Goal: Information Seeking & Learning: Learn about a topic

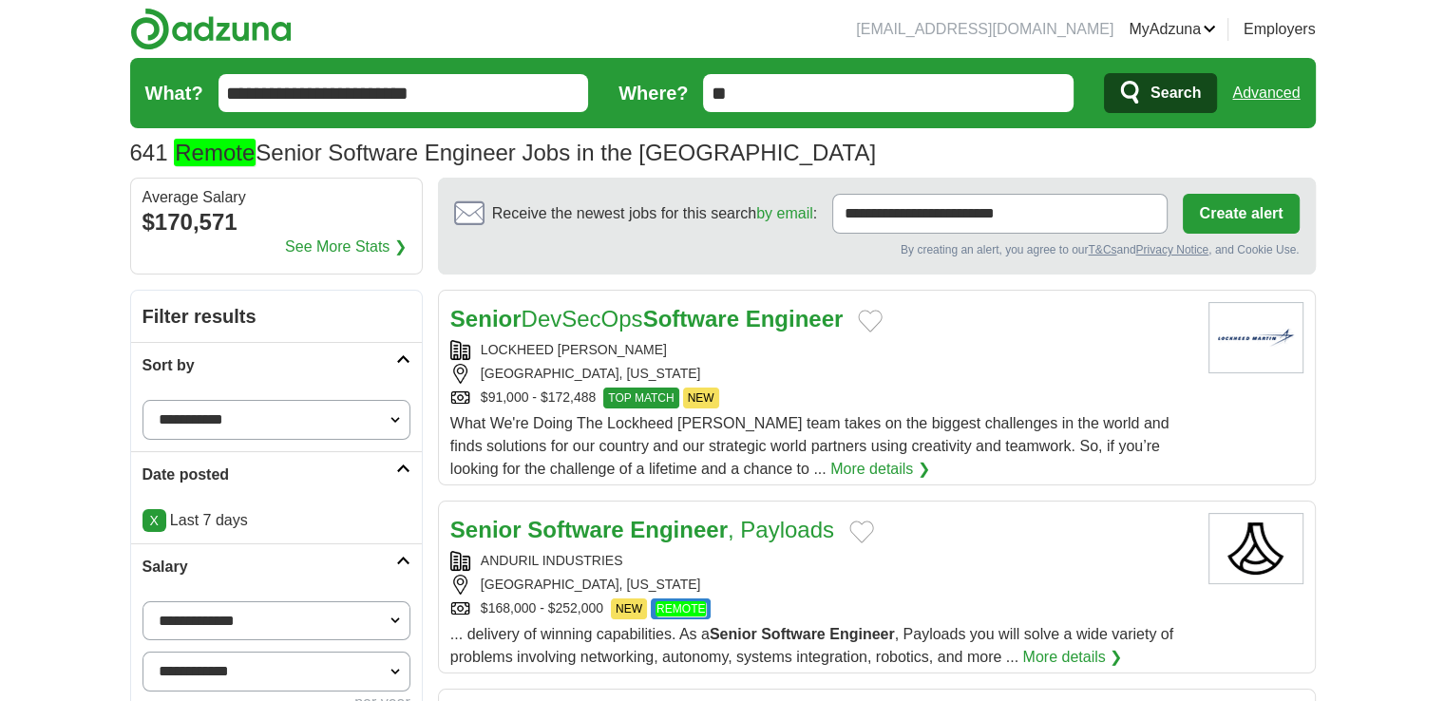
drag, startPoint x: 767, startPoint y: 328, endPoint x: 683, endPoint y: 535, distance: 223.4
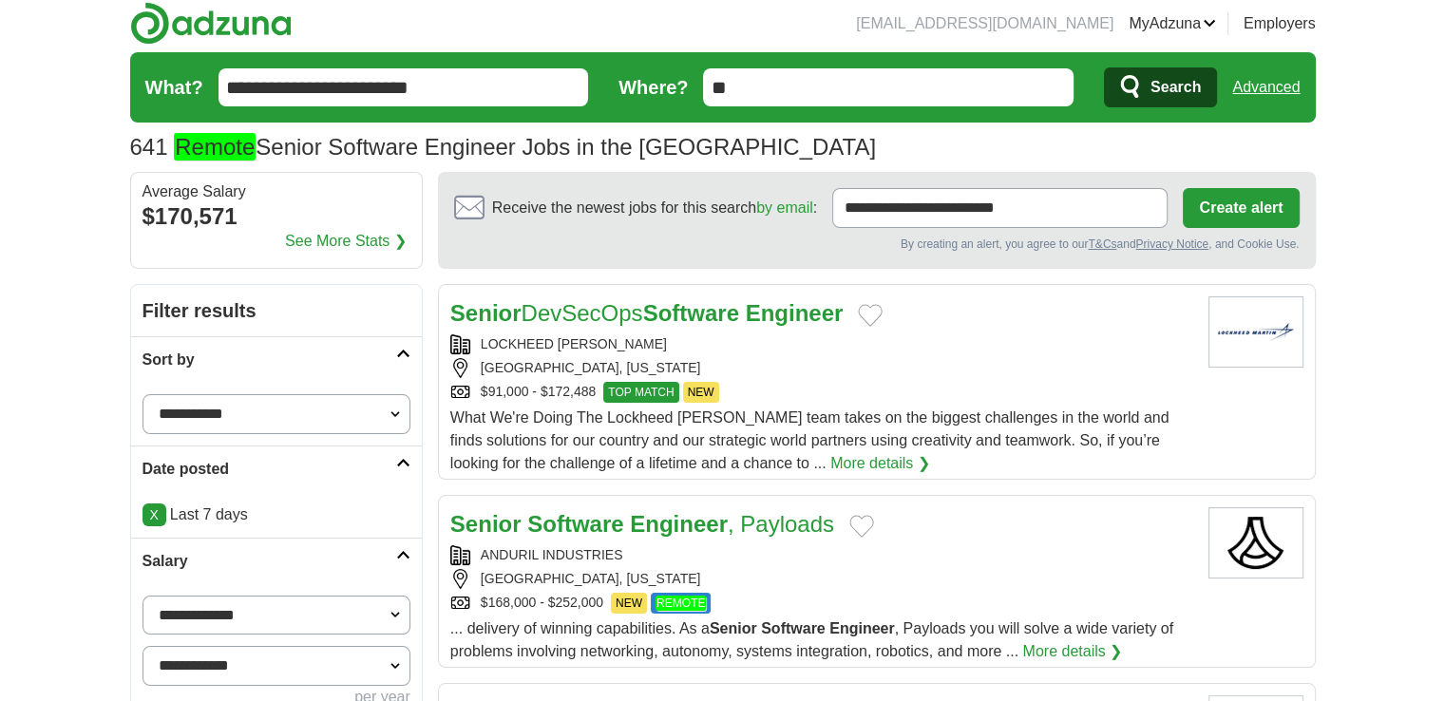
scroll to position [406, 0]
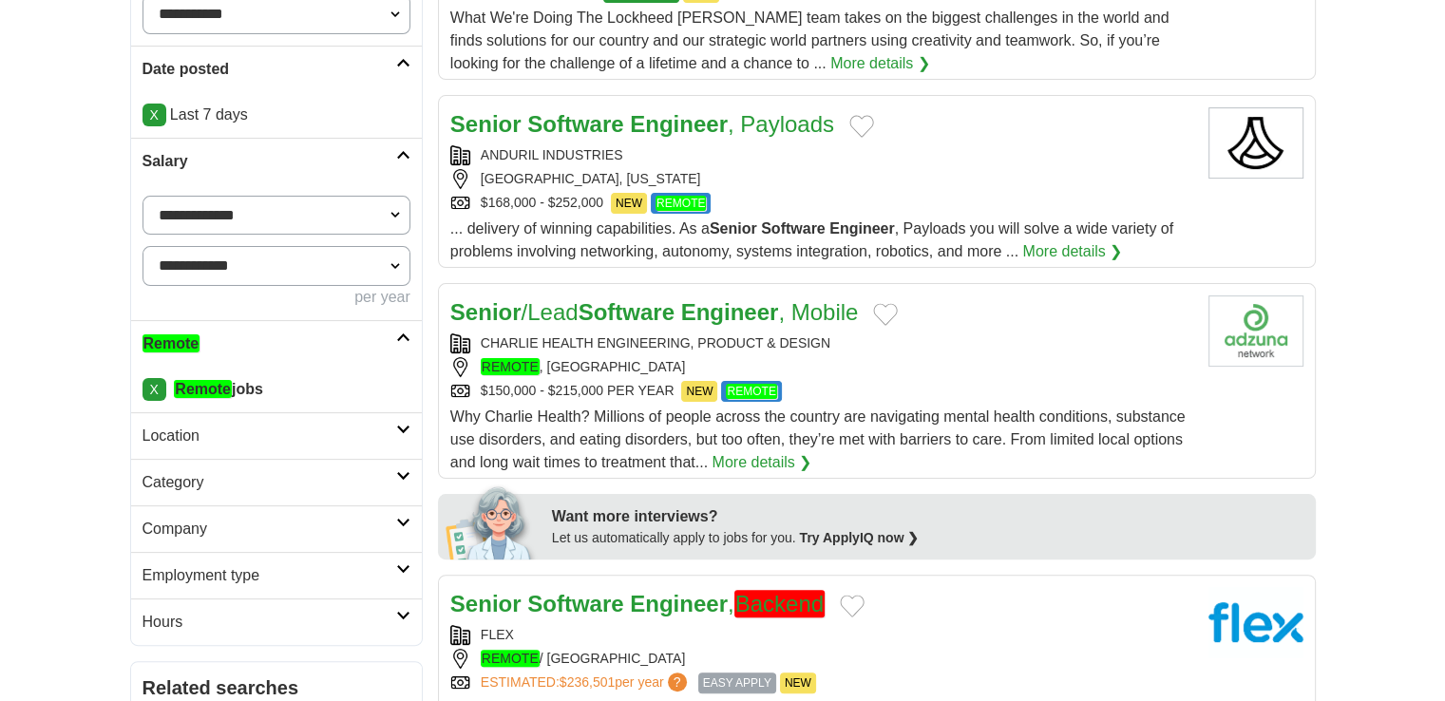
drag, startPoint x: 629, startPoint y: 306, endPoint x: 1005, endPoint y: 380, distance: 383.5
click at [1005, 381] on div "$150,000 - $215,000 PER YEAR NEW REMOTE" at bounding box center [821, 391] width 743 height 21
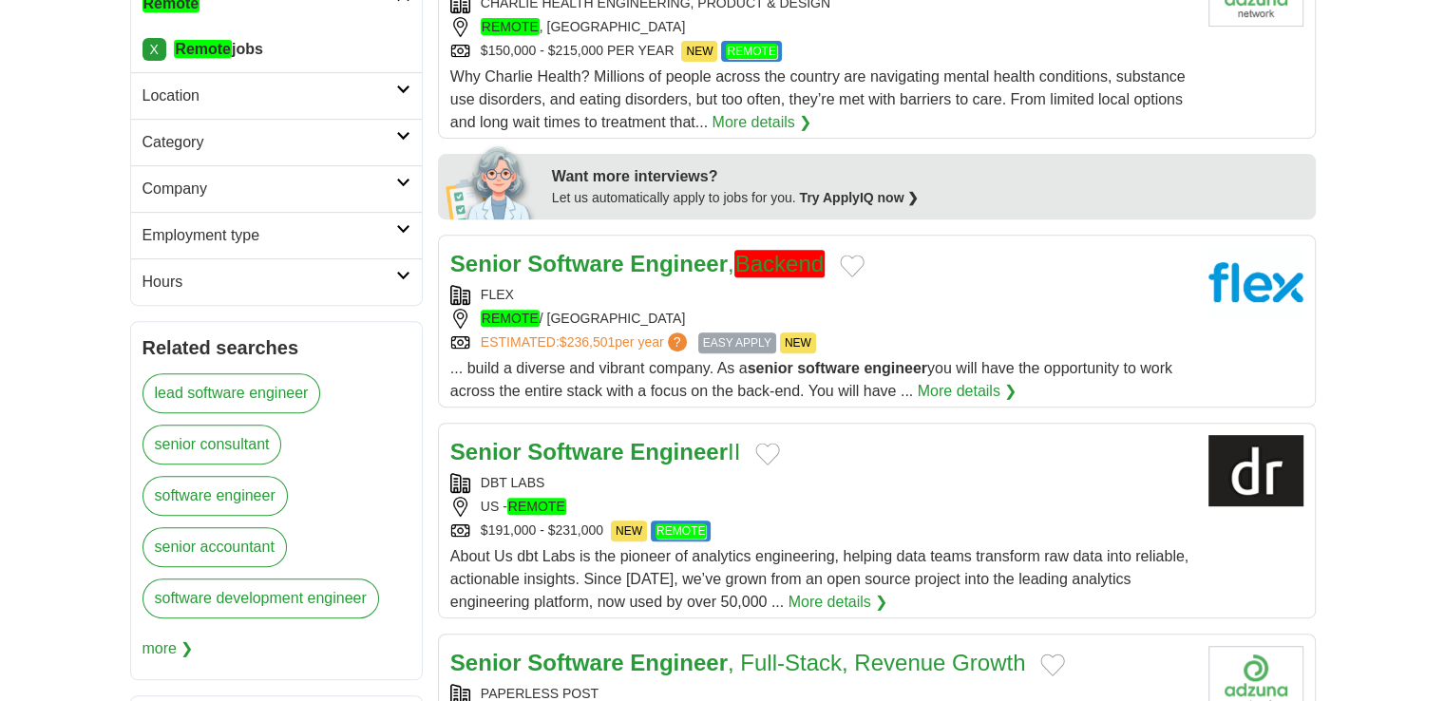
scroll to position [752, 0]
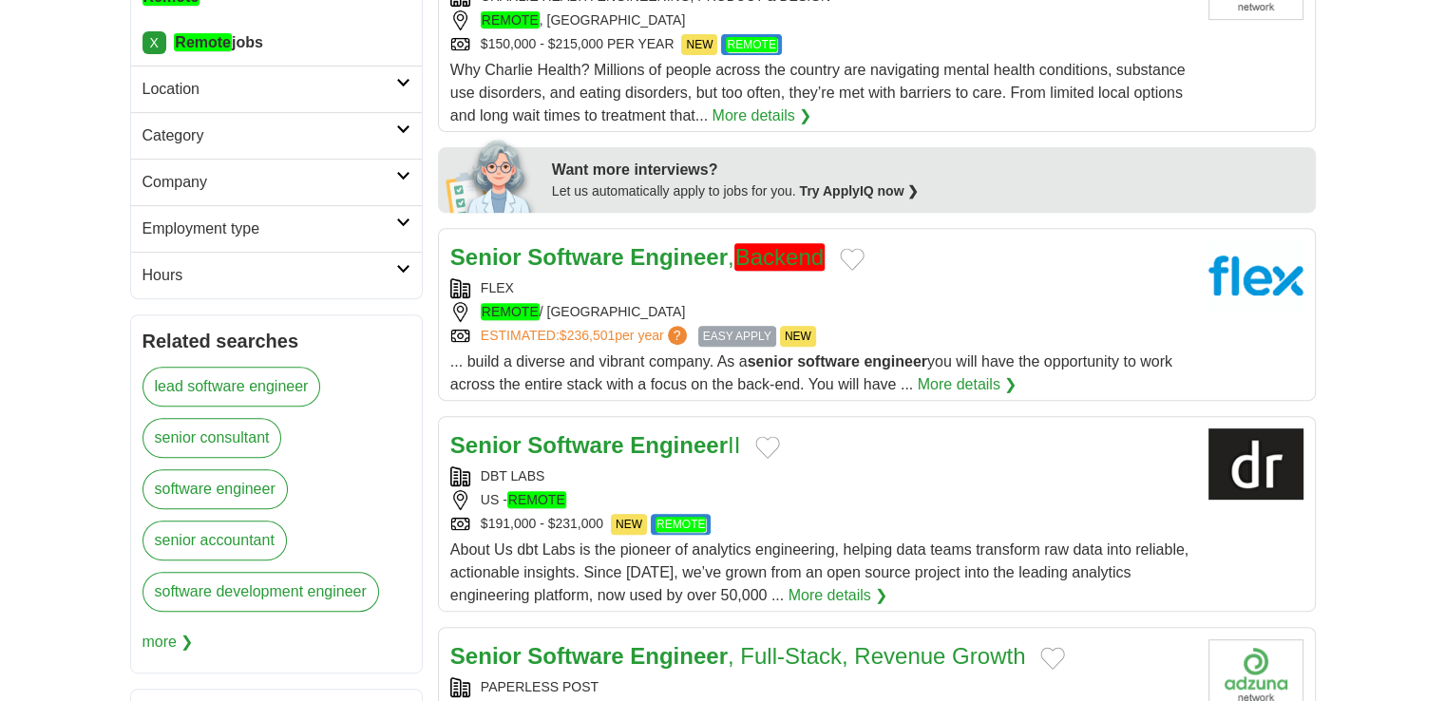
drag, startPoint x: 1004, startPoint y: 455, endPoint x: 912, endPoint y: 525, distance: 115.9
click at [912, 525] on div "$191,000 - $231,000 NEW REMOTE" at bounding box center [821, 524] width 743 height 21
click at [1066, 531] on div "Senior Software Engineer II DBT LABS US - REMOTE $191,000 - $231,000 NEW REMOTE…" at bounding box center [821, 517] width 743 height 179
drag, startPoint x: 1213, startPoint y: 625, endPoint x: 723, endPoint y: 531, distance: 499.2
click at [723, 531] on div "Senior Software Engineer II DBT LABS US - REMOTE $191,000 - $231,000 NEW REMOTE…" at bounding box center [821, 517] width 743 height 179
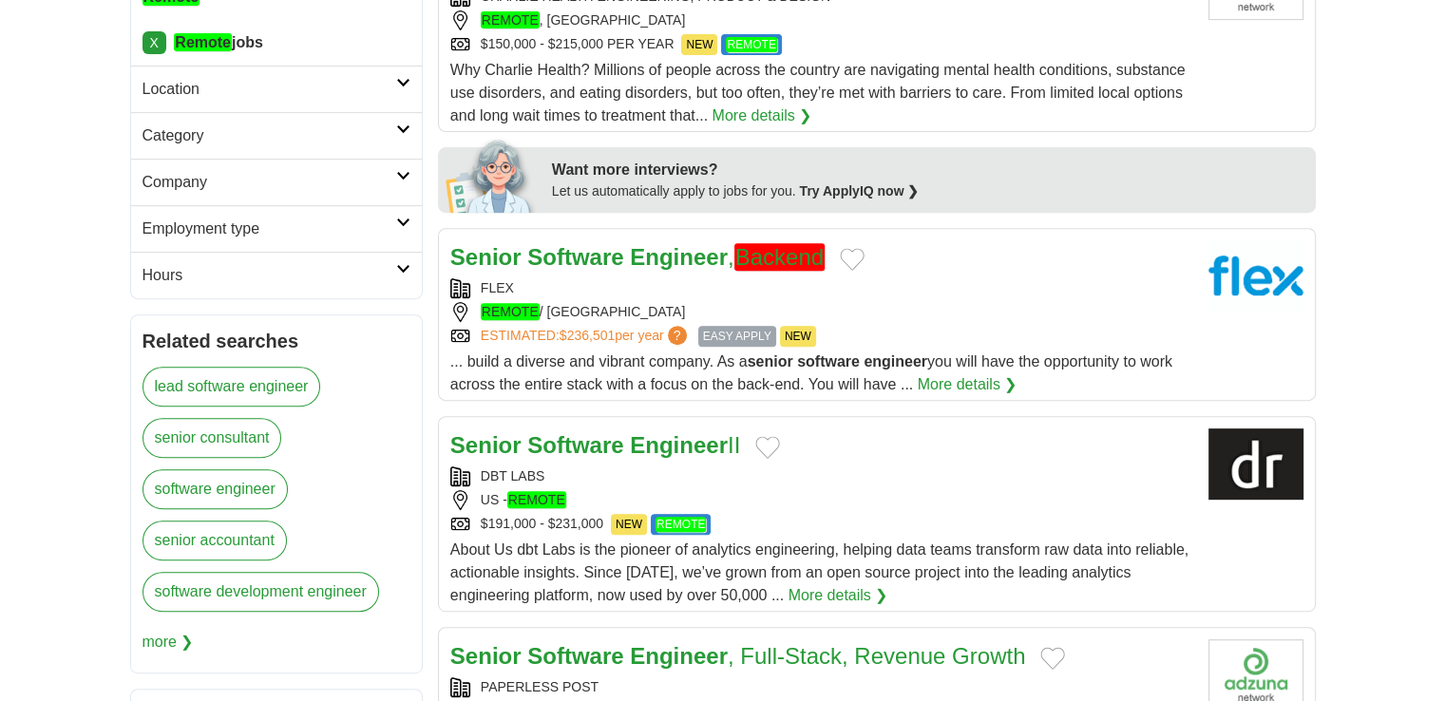
scroll to position [1365, 0]
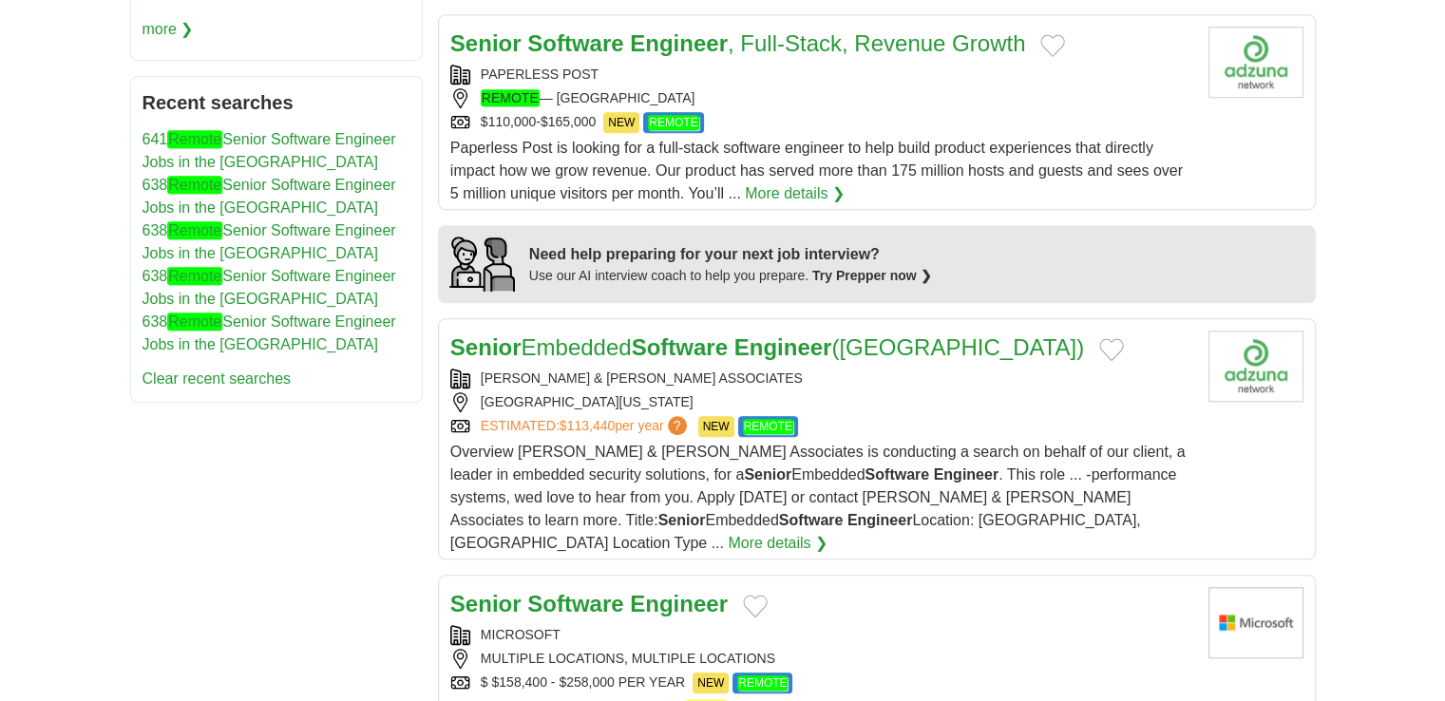
drag, startPoint x: 1041, startPoint y: 400, endPoint x: 985, endPoint y: 413, distance: 57.6
click at [985, 416] on div "ESTIMATED: $113,440 per year ? NEW REMOTE" at bounding box center [821, 426] width 743 height 21
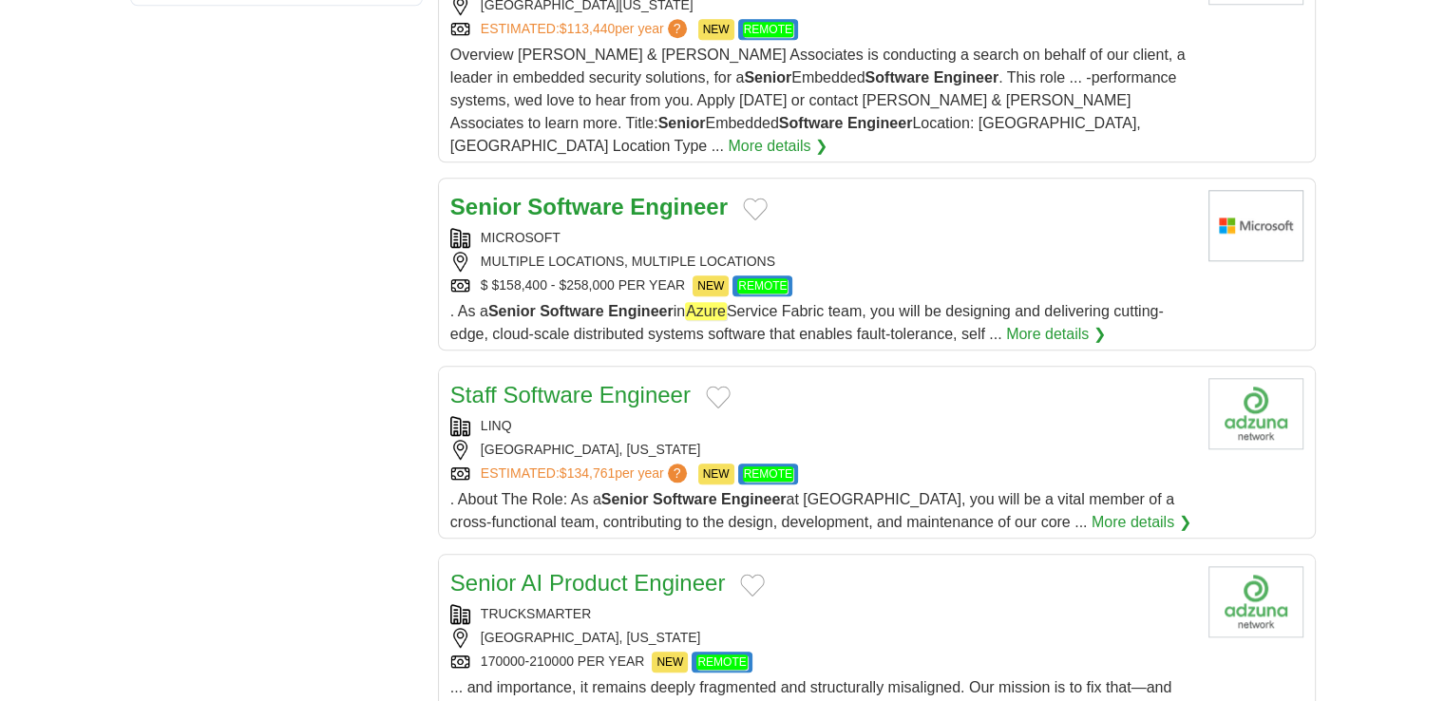
scroll to position [1825, 0]
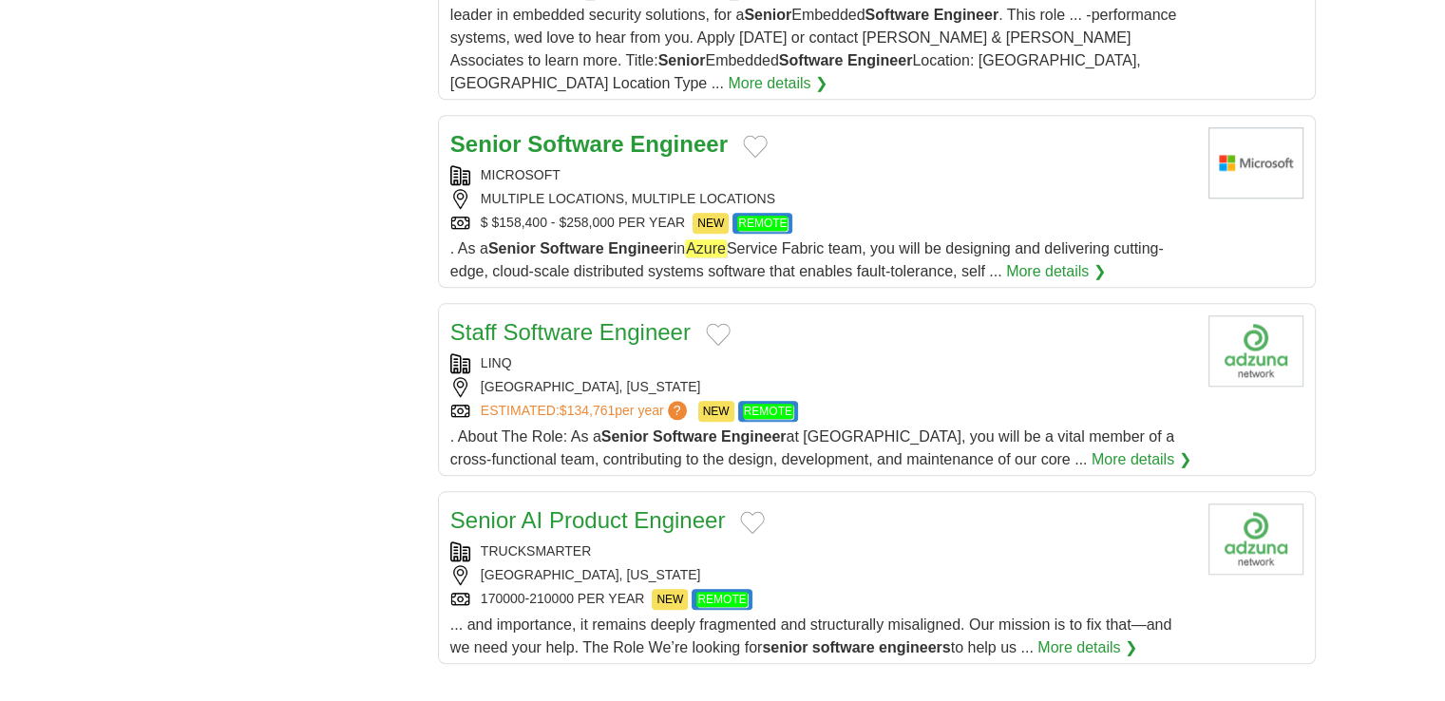
drag, startPoint x: 643, startPoint y: 487, endPoint x: 357, endPoint y: 481, distance: 286.1
click at [357, 481] on div "**********" at bounding box center [723, 7] width 1186 height 3084
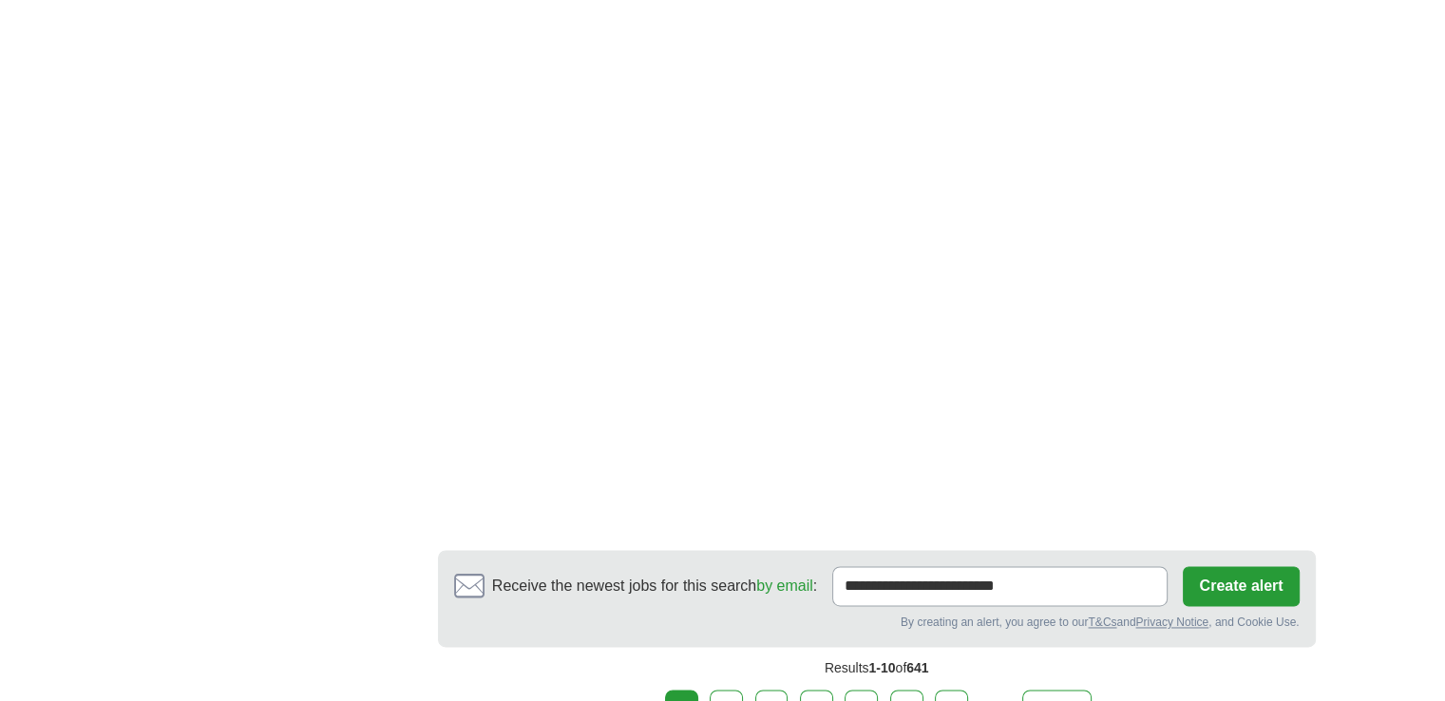
scroll to position [2666, 0]
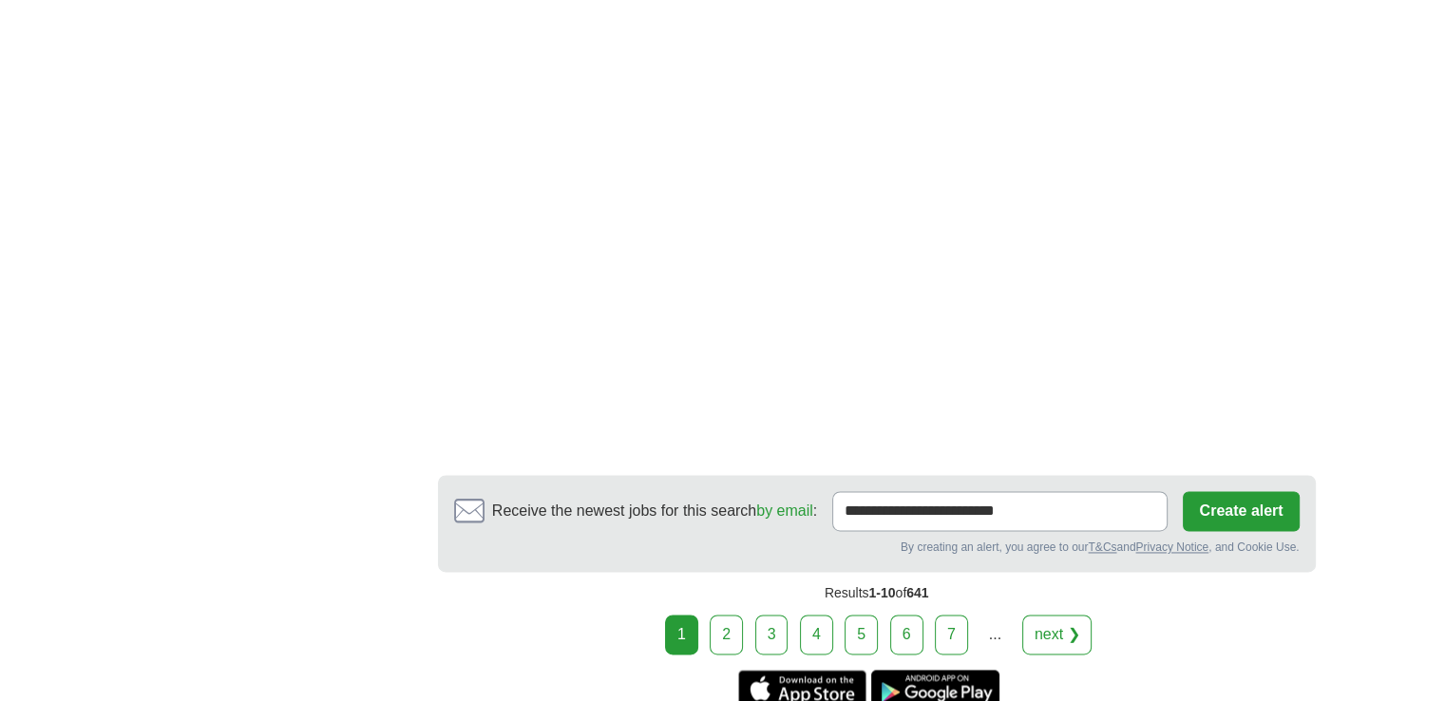
click at [727, 615] on link "2" at bounding box center [726, 635] width 33 height 40
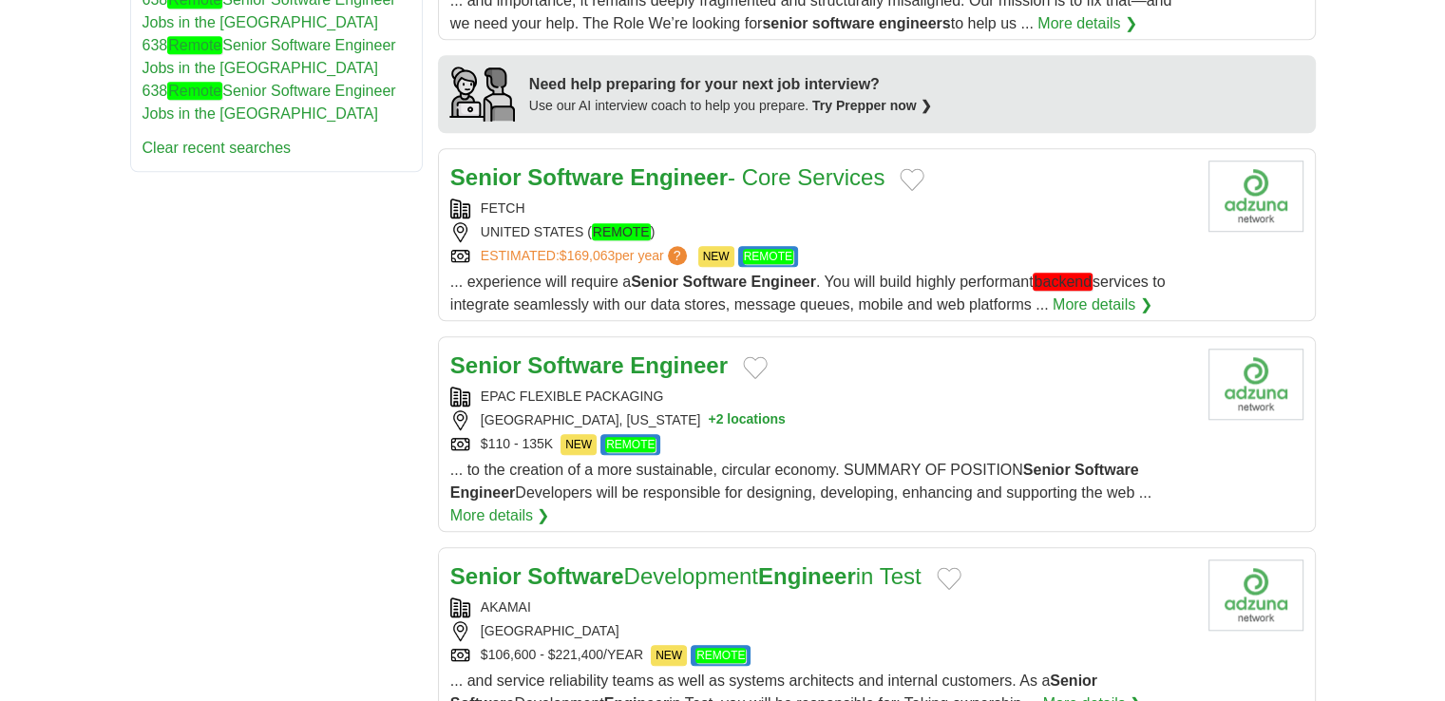
scroll to position [1583, 0]
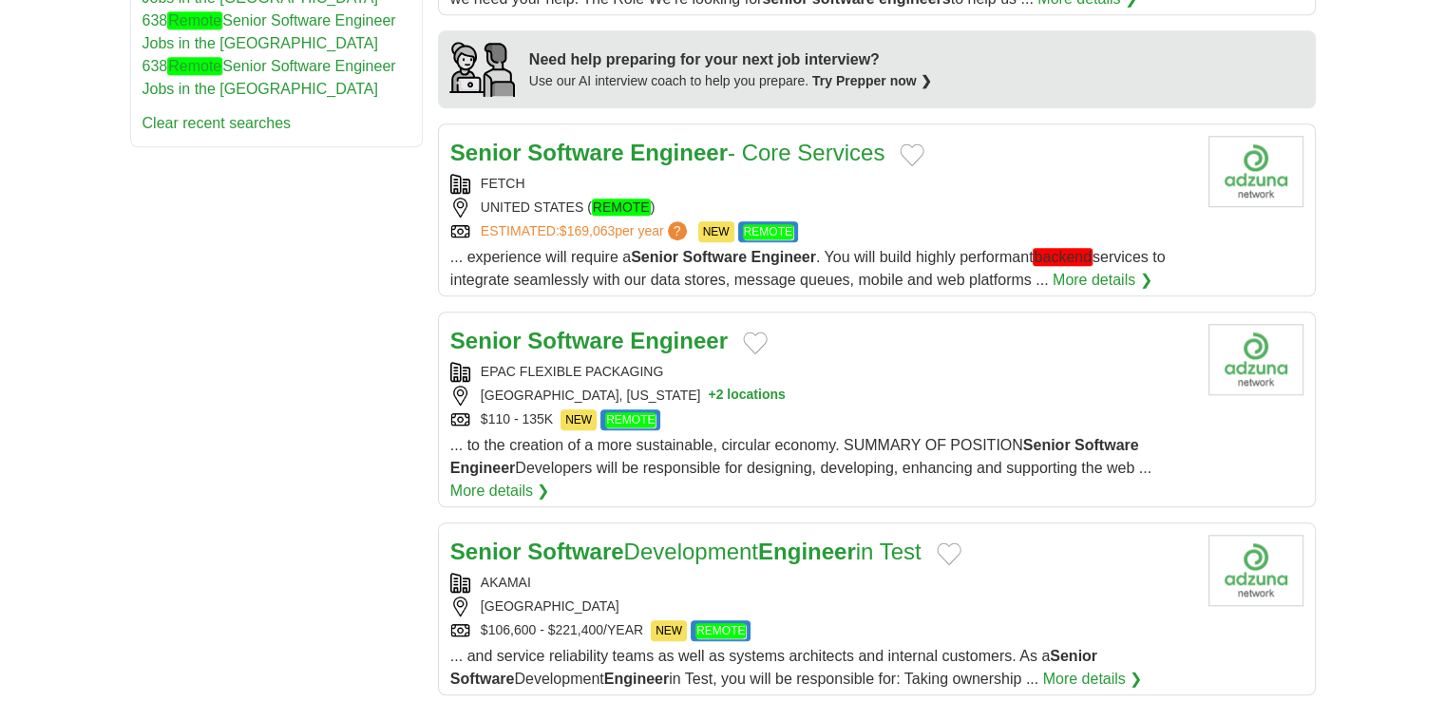
drag, startPoint x: 1145, startPoint y: 153, endPoint x: 1148, endPoint y: 107, distance: 45.7
click at [1148, 124] on article "Senior Software Engineer - Core Services FETCH UNITED STATES ( REMOTE ) ESTIMAT…" at bounding box center [877, 210] width 878 height 173
click at [847, 539] on strong "Engineer" at bounding box center [807, 552] width 98 height 26
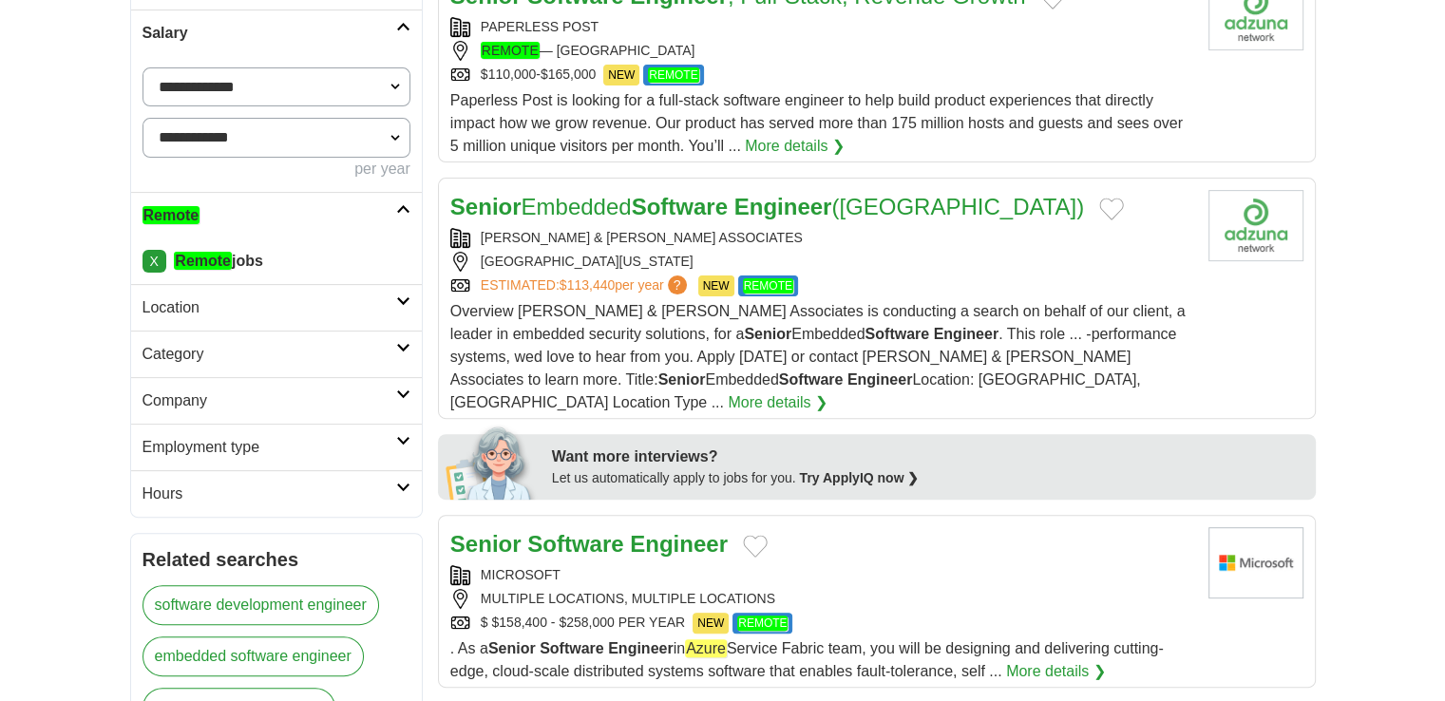
scroll to position [551, 0]
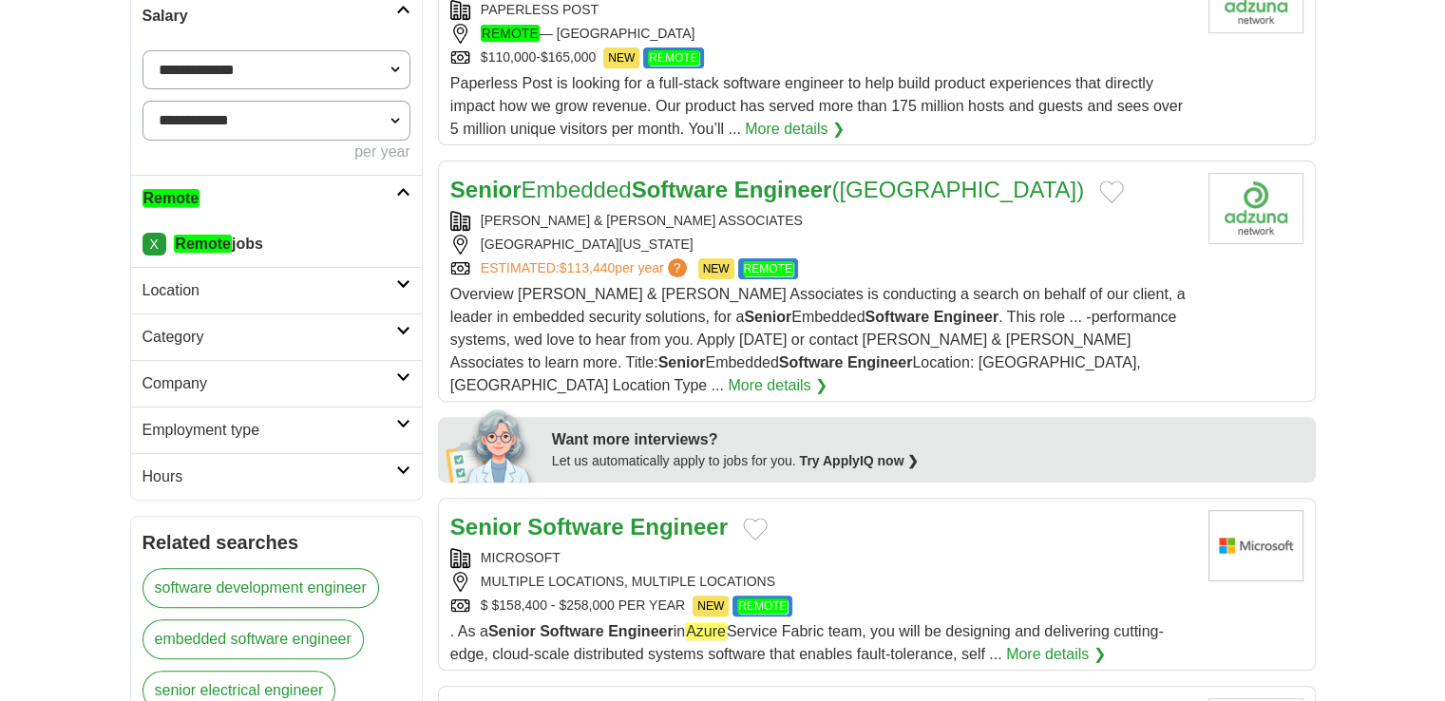
drag, startPoint x: 730, startPoint y: 194, endPoint x: 22, endPoint y: 349, distance: 724.6
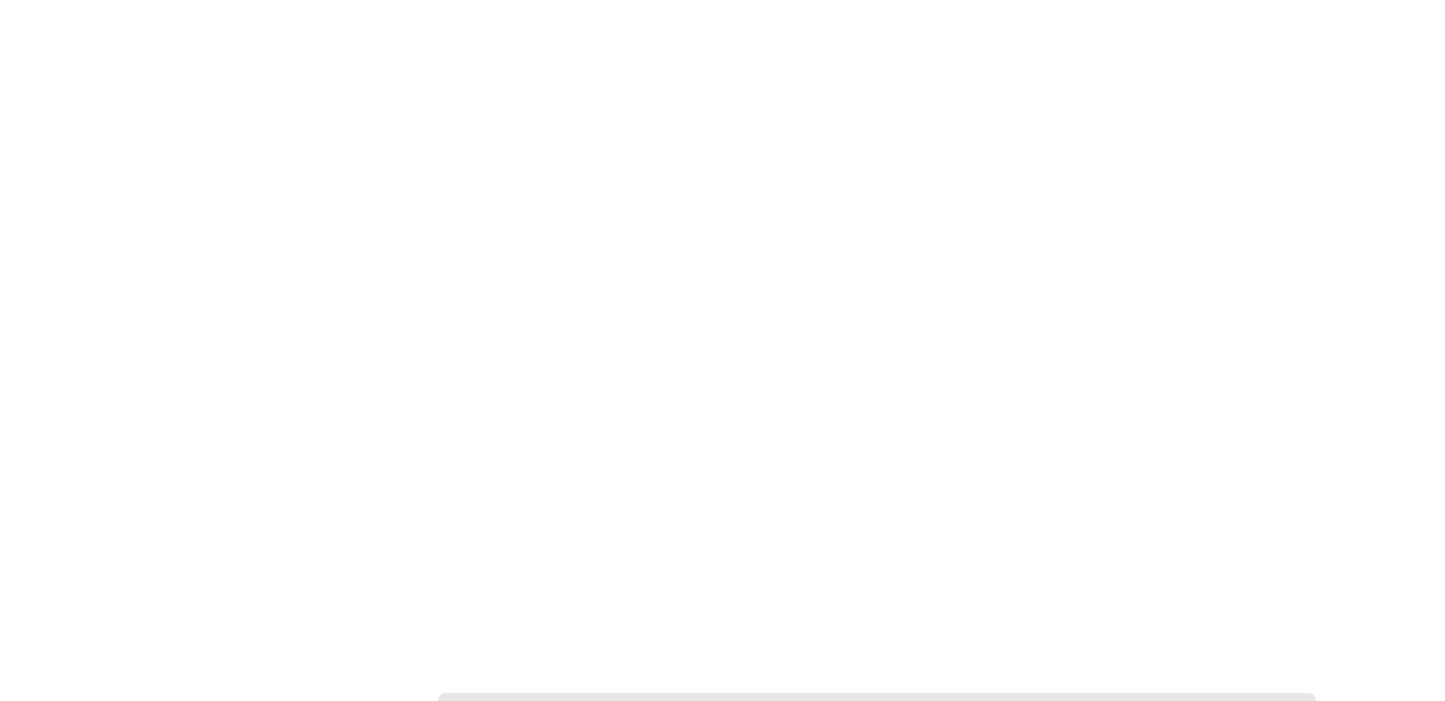
scroll to position [2868, 0]
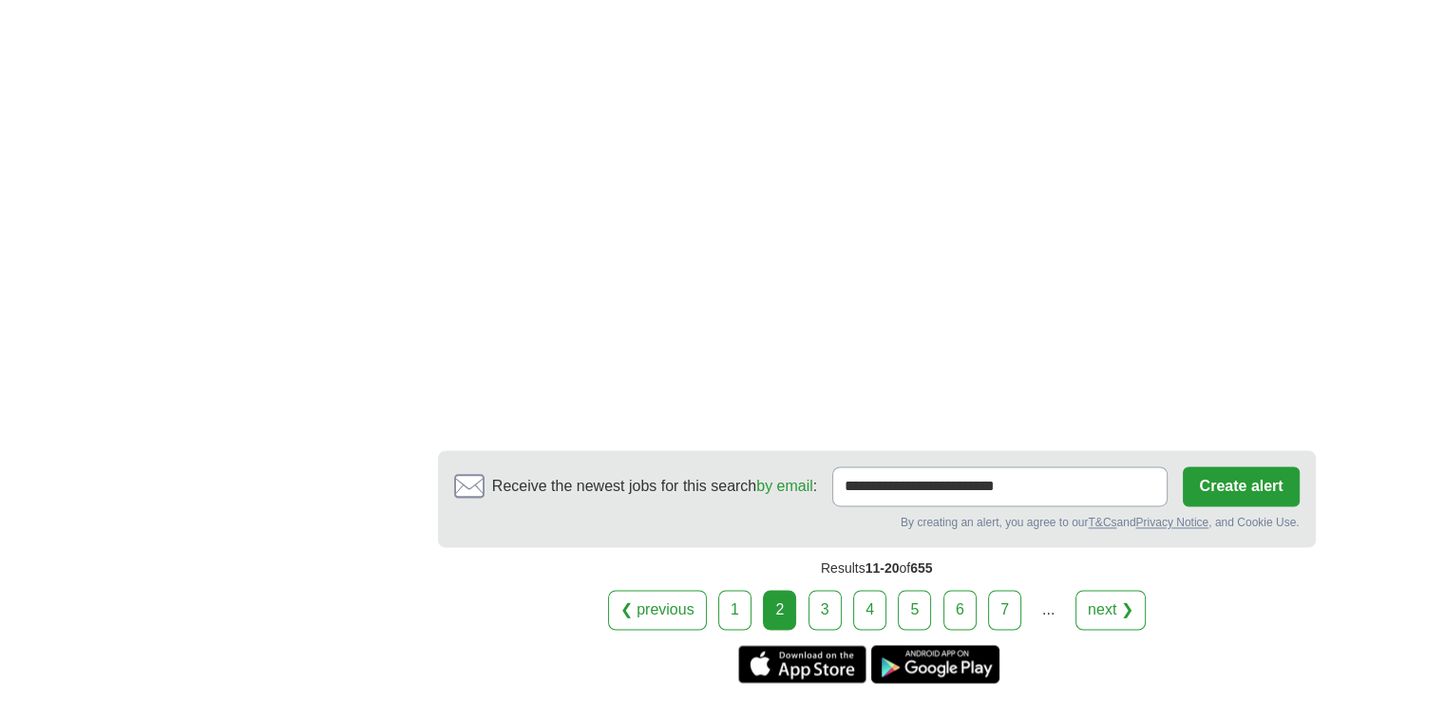
click at [828, 590] on link "3" at bounding box center [825, 610] width 33 height 40
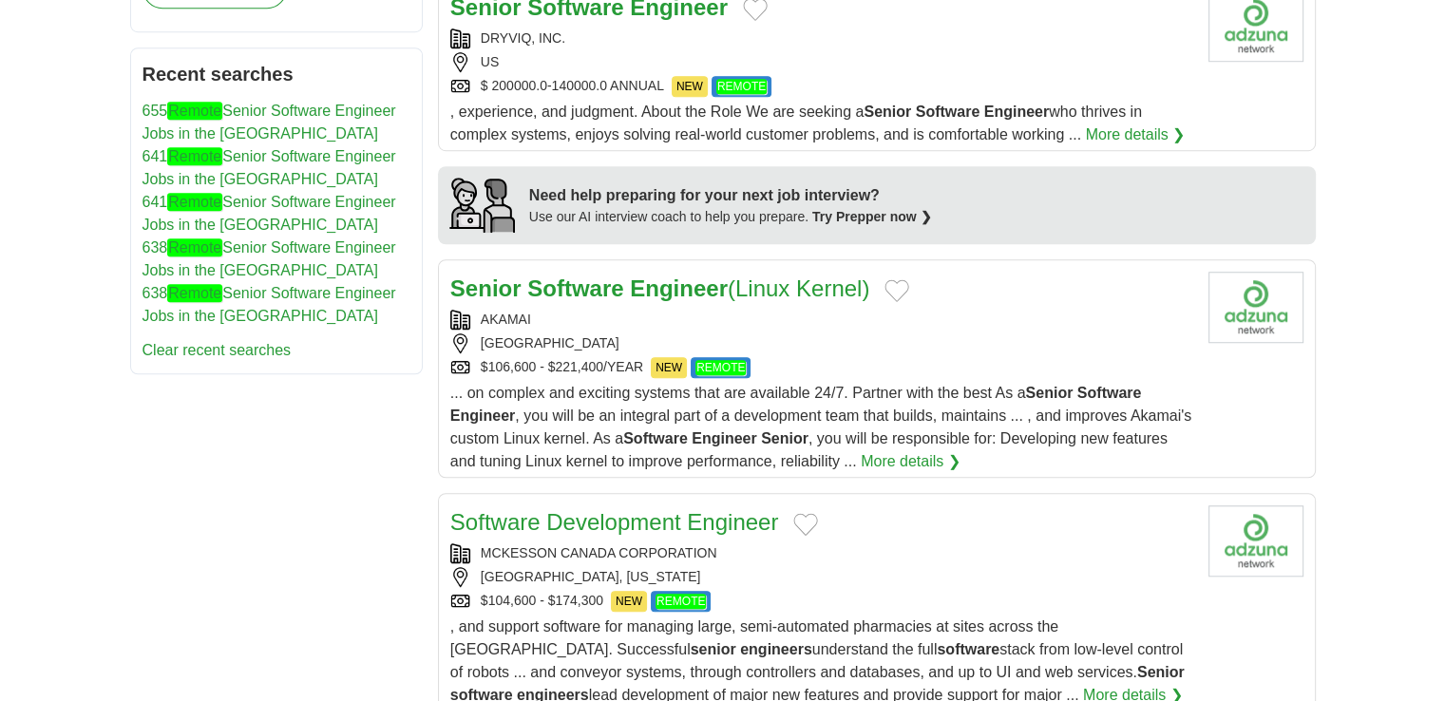
scroll to position [1455, 0]
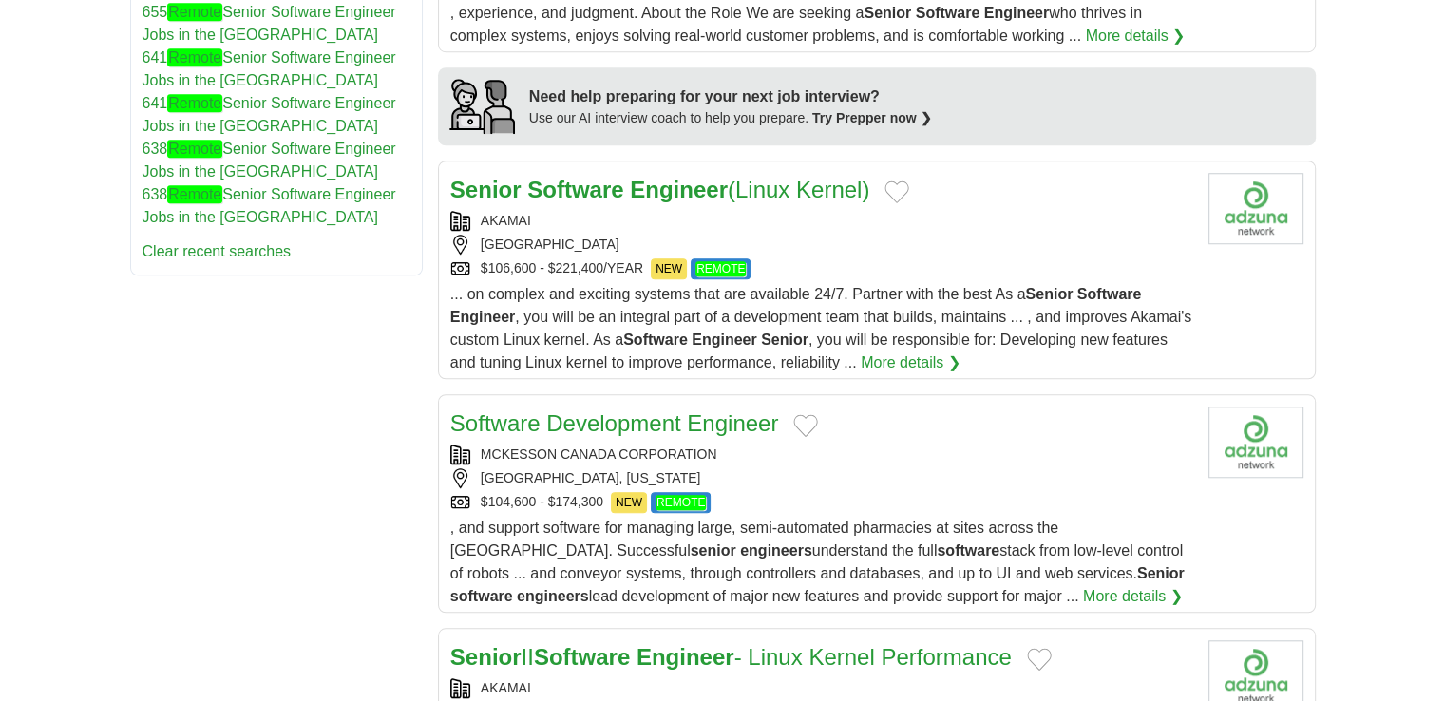
drag, startPoint x: 716, startPoint y: 413, endPoint x: 718, endPoint y: 423, distance: 9.7
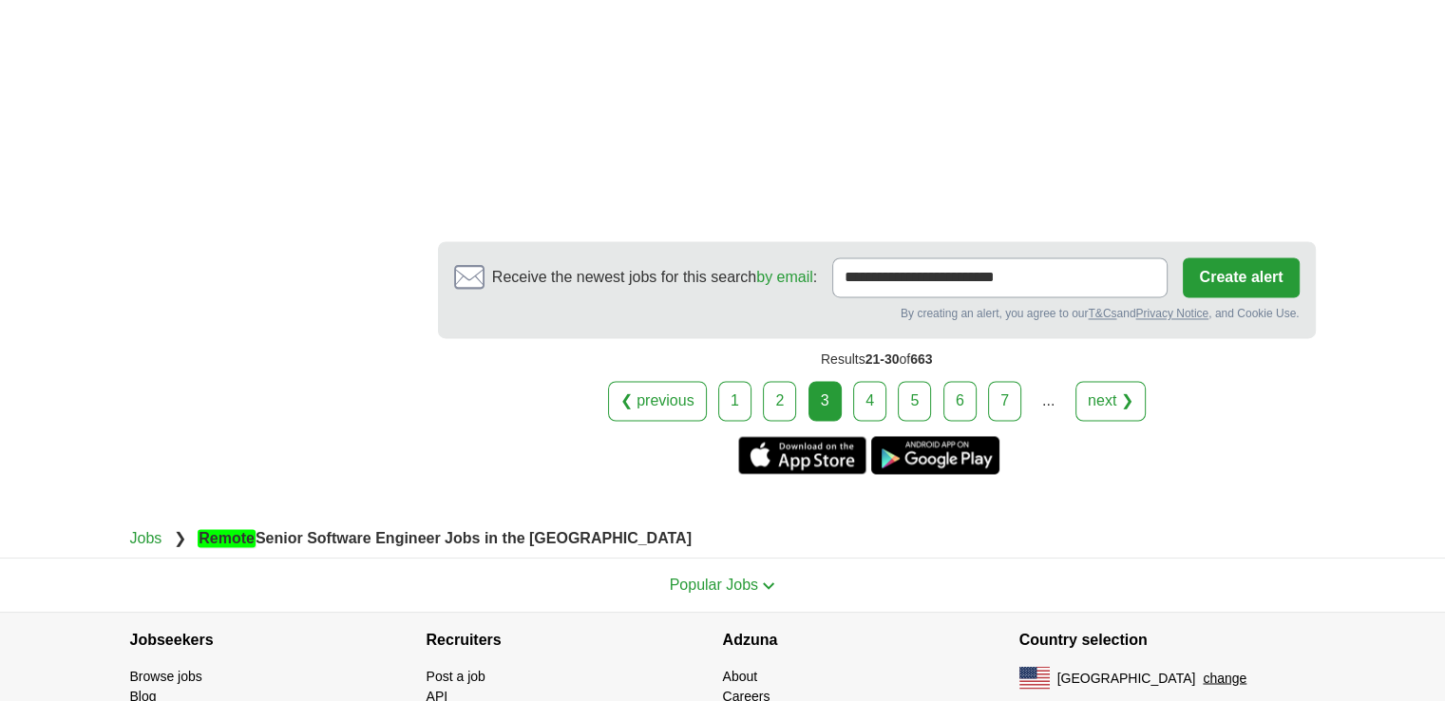
scroll to position [2976, 0]
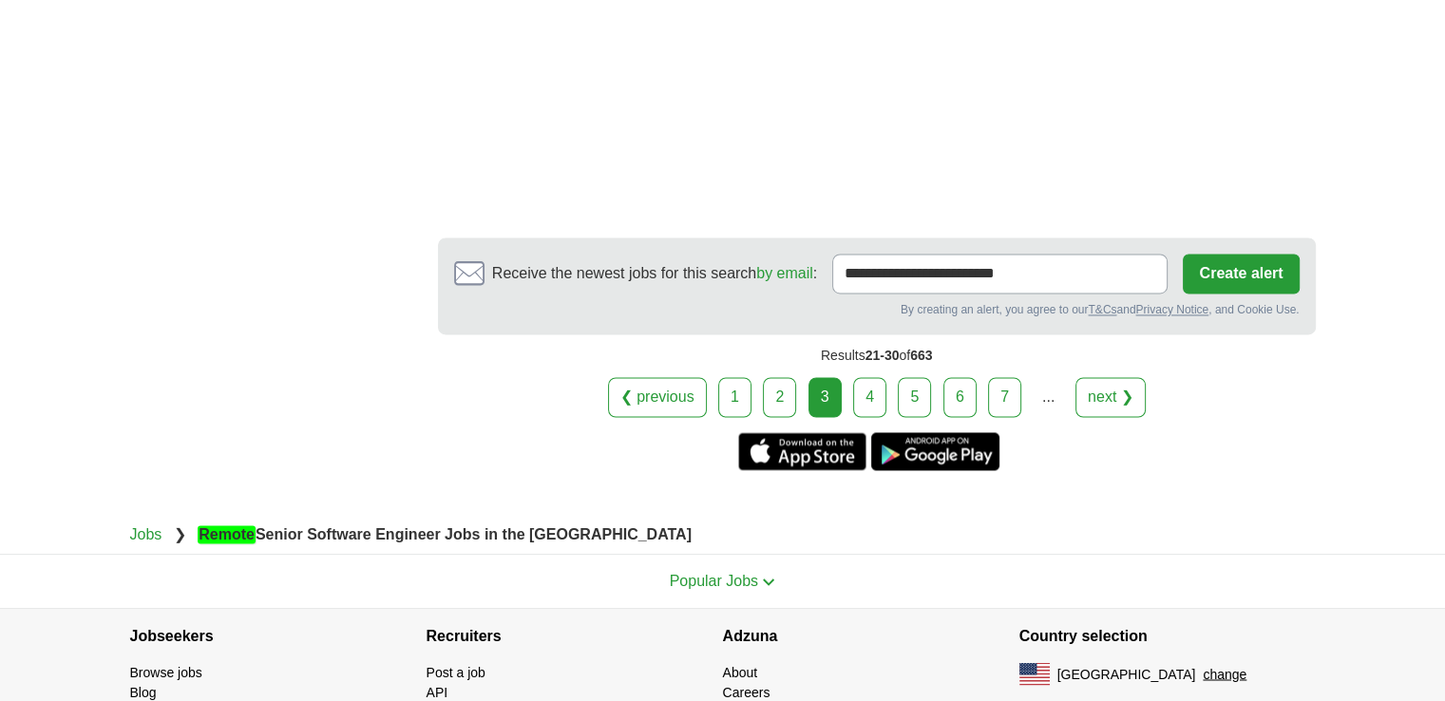
click at [873, 377] on link "4" at bounding box center [869, 397] width 33 height 40
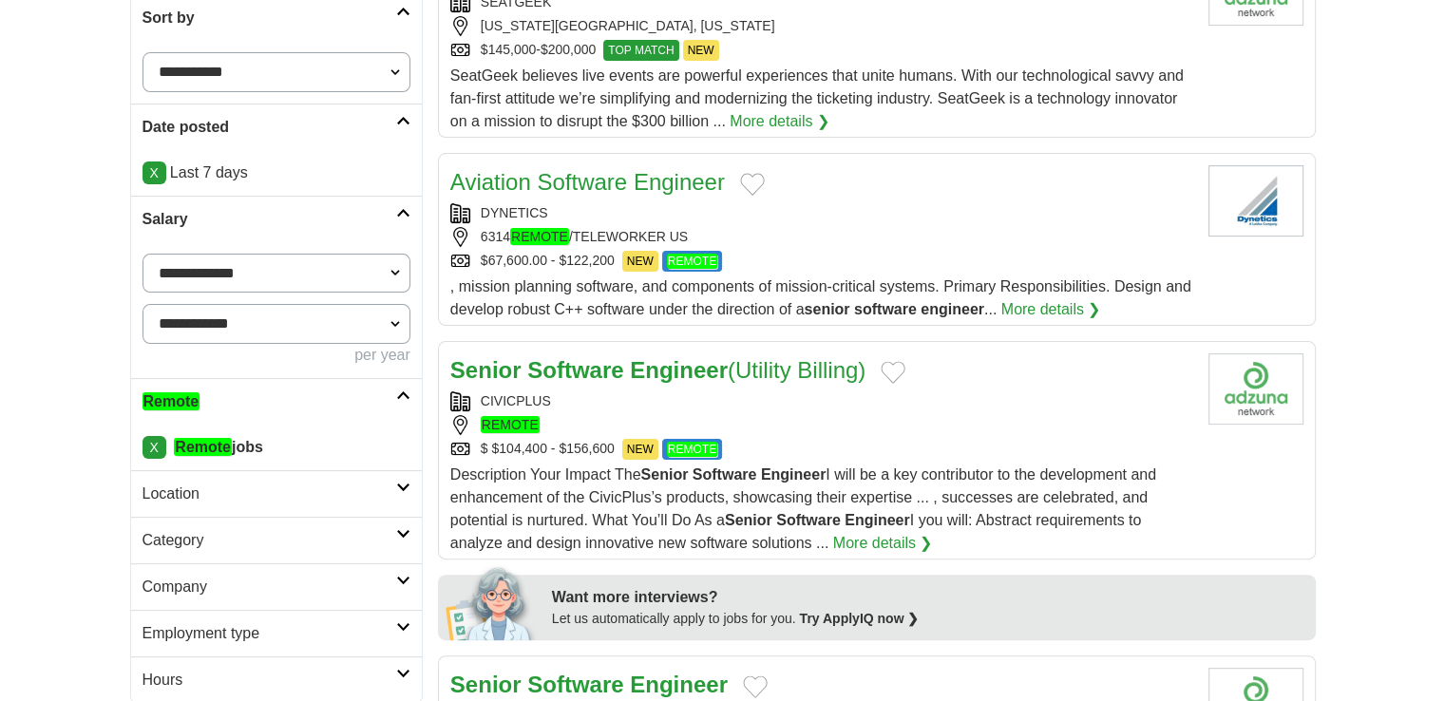
scroll to position [362, 0]
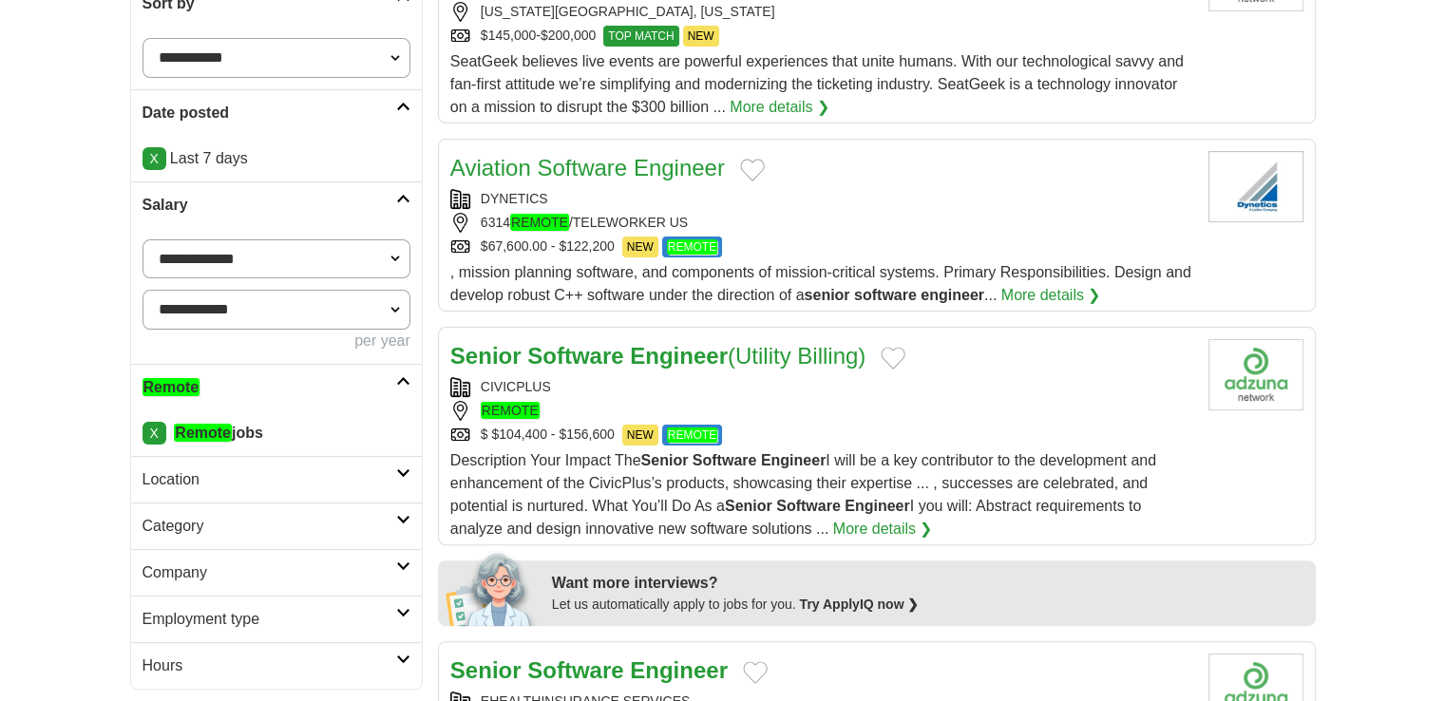
drag, startPoint x: 1445, startPoint y: 182, endPoint x: 1448, endPoint y: 200, distance: 18.3
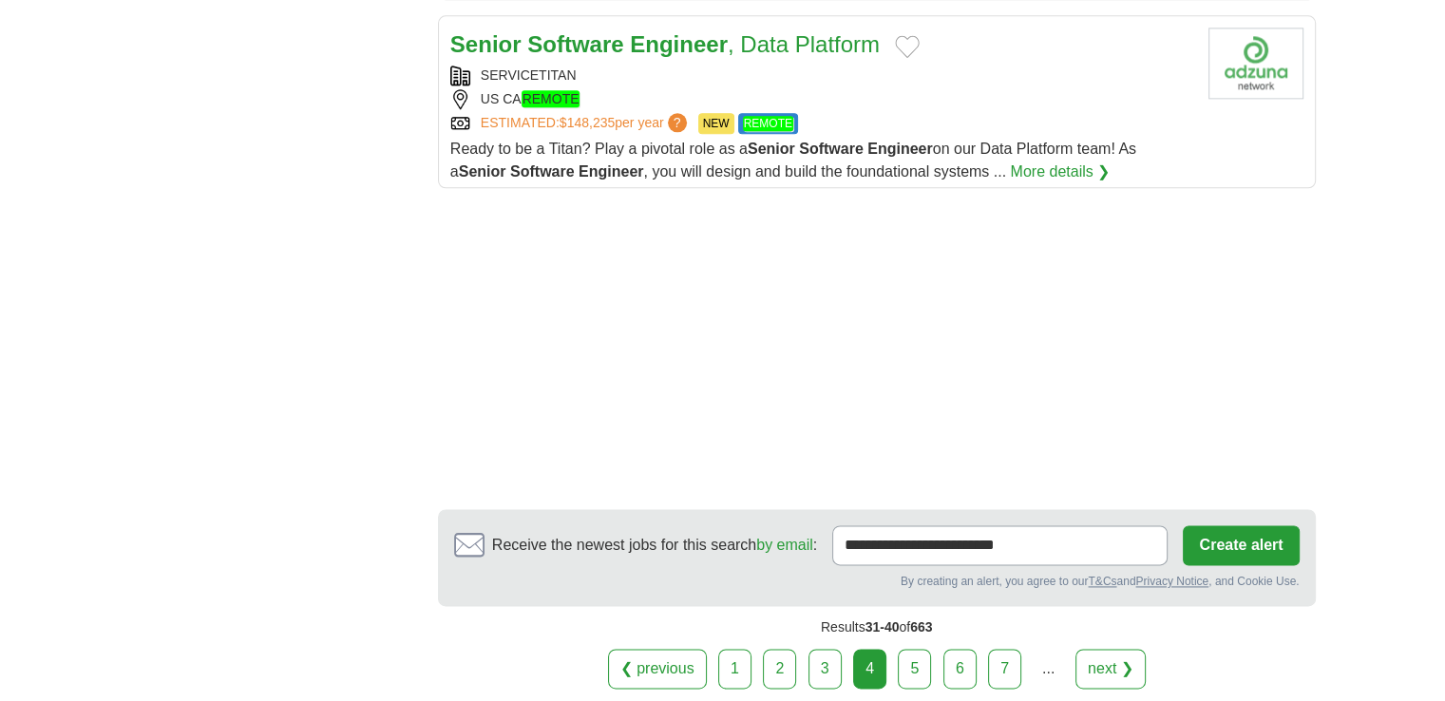
scroll to position [2578, 0]
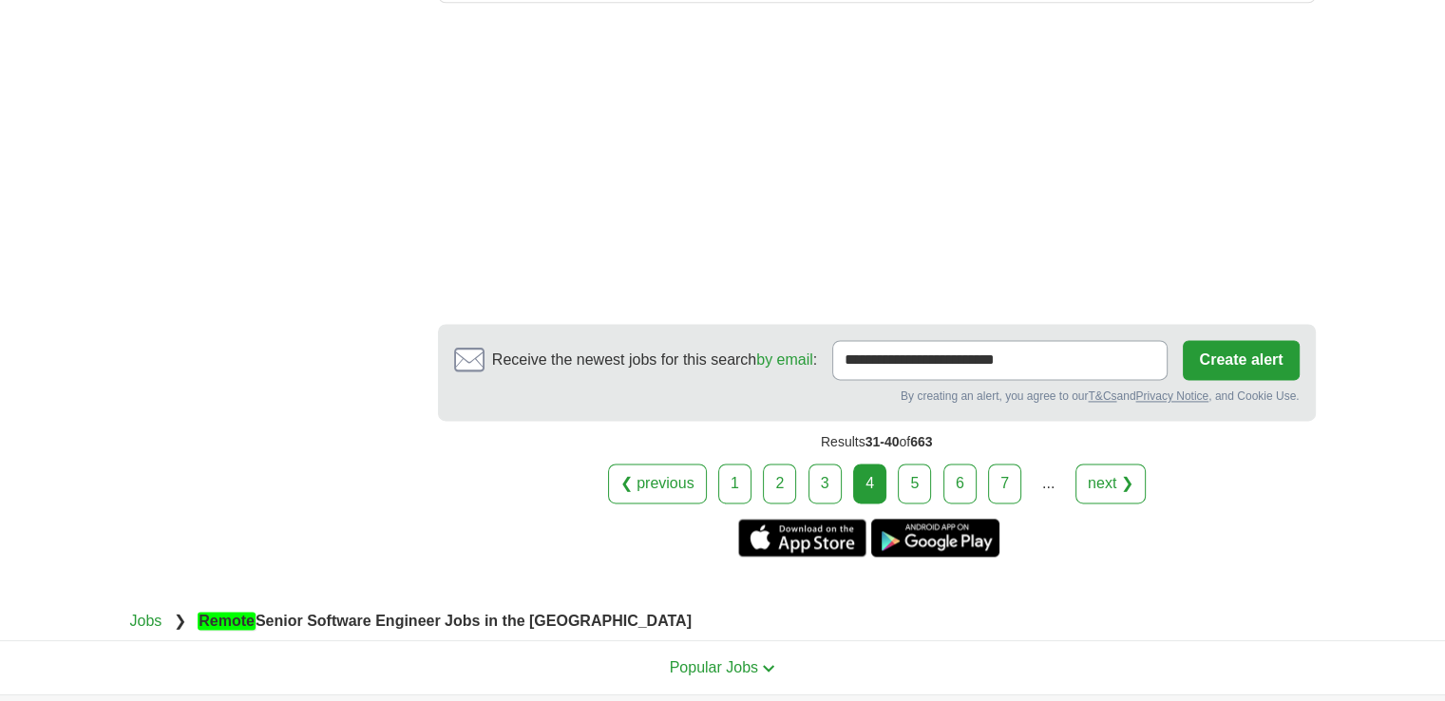
click at [918, 479] on link "5" at bounding box center [914, 484] width 33 height 40
